Goal: Check status: Check status

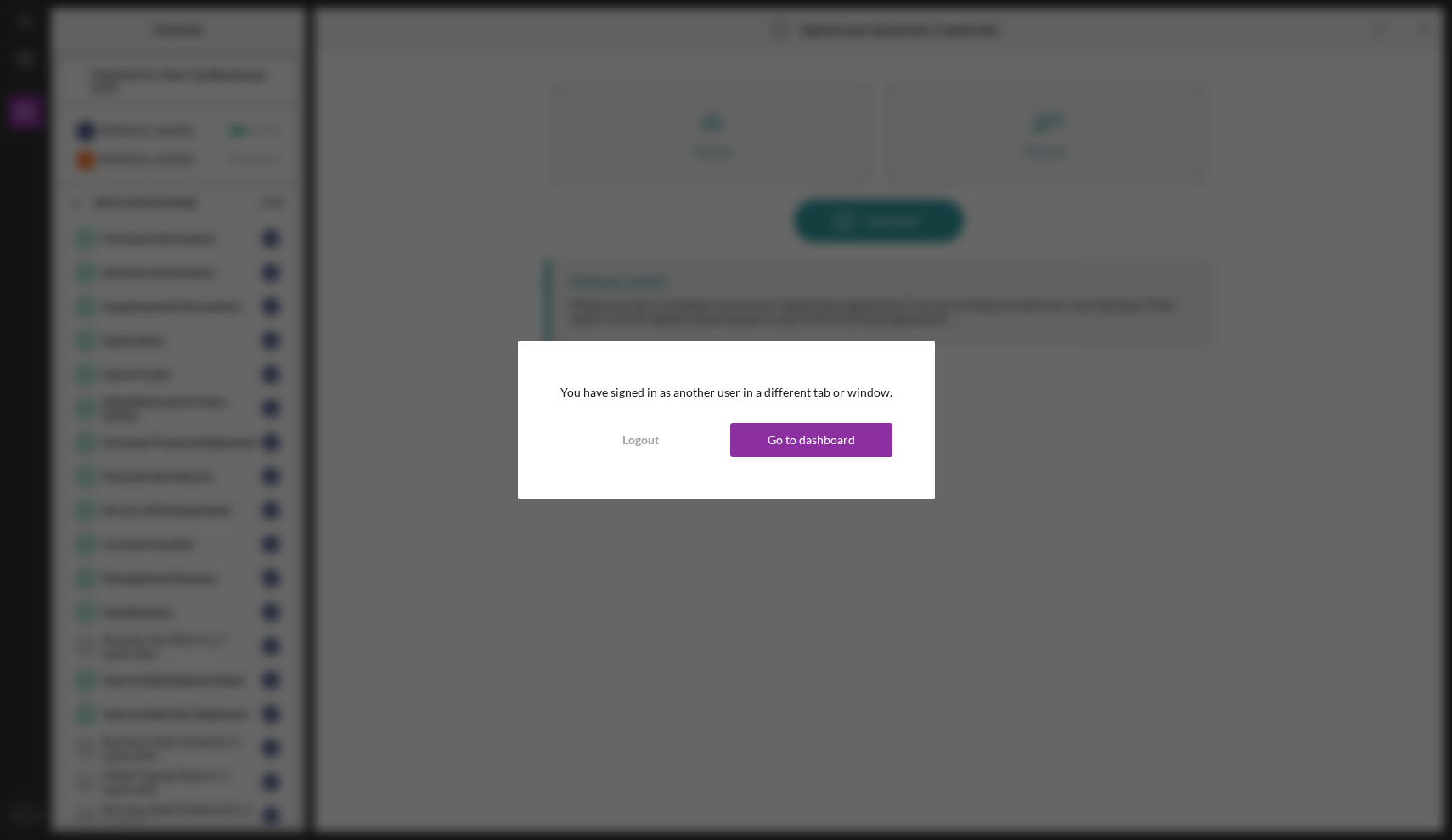
scroll to position [274, 0]
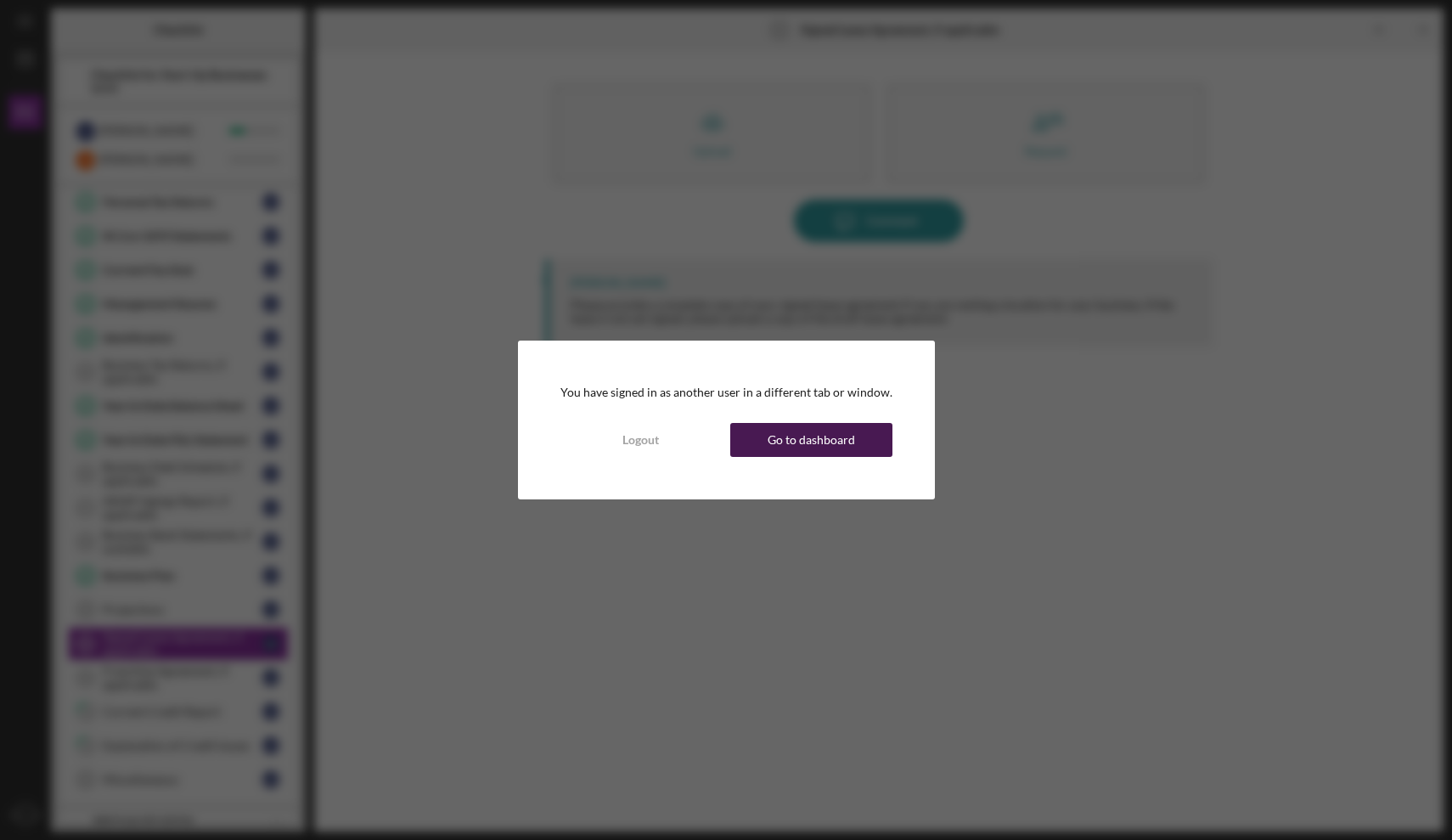
click at [813, 442] on div "Go to dashboard" at bounding box center [812, 440] width 88 height 34
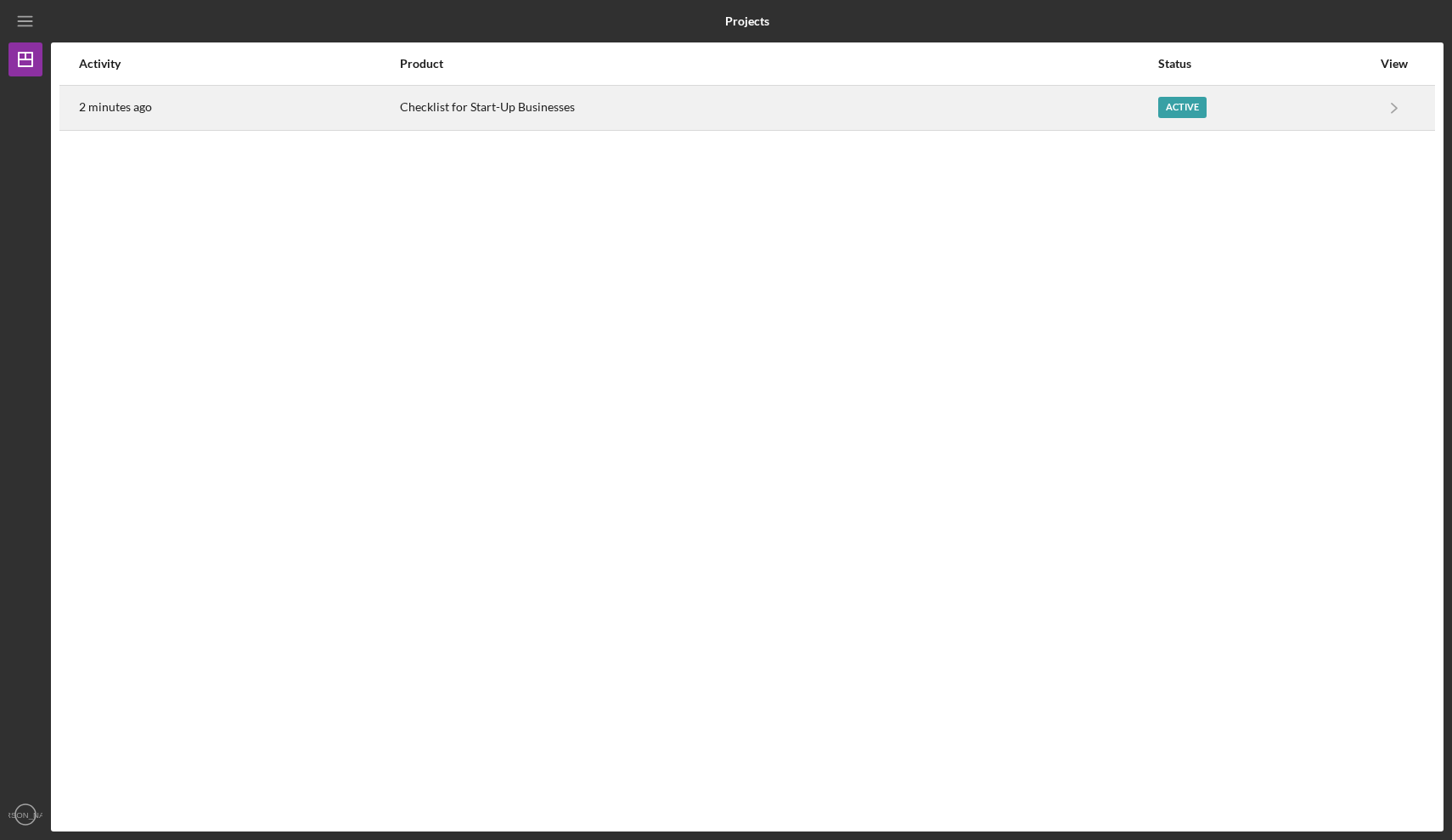
click at [1192, 105] on div "Active" at bounding box center [1182, 107] width 48 height 22
